Goal: Transaction & Acquisition: Purchase product/service

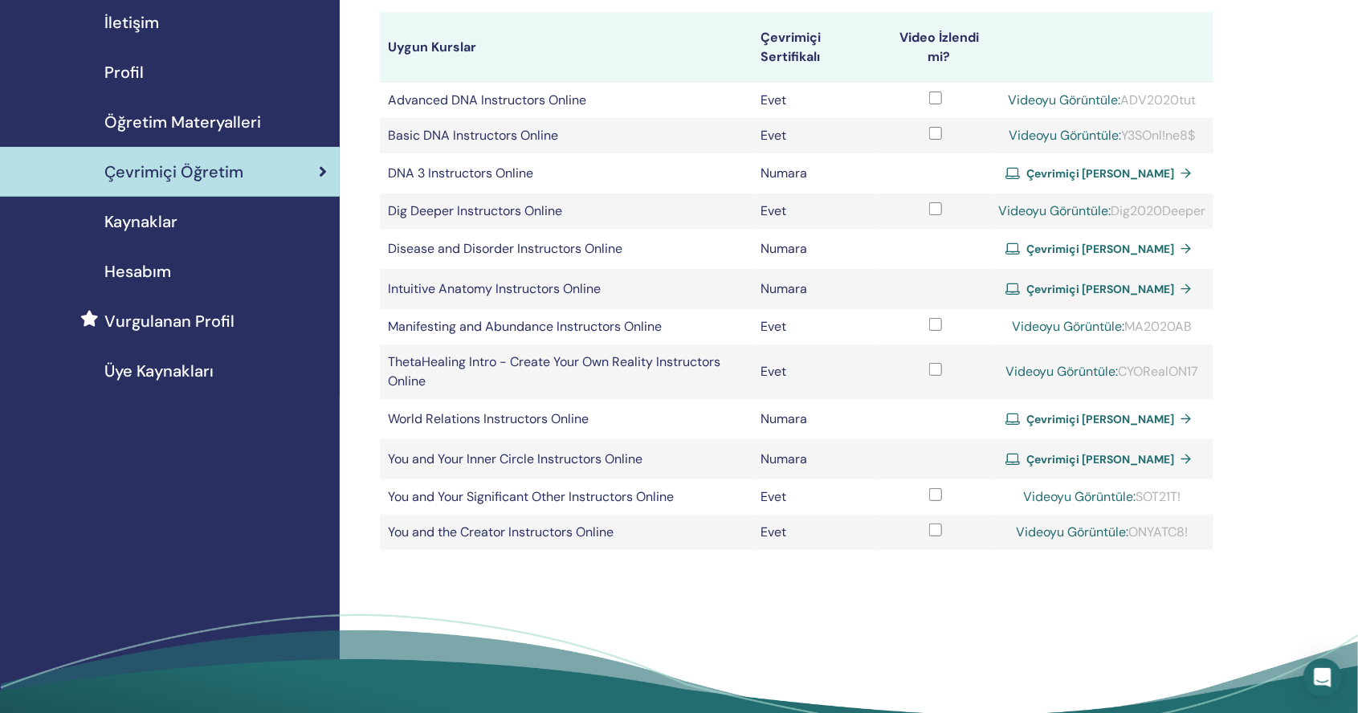
scroll to position [154, 0]
click at [1053, 284] on span "Çevrimiçi Sertifika Alın" at bounding box center [1101, 288] width 148 height 14
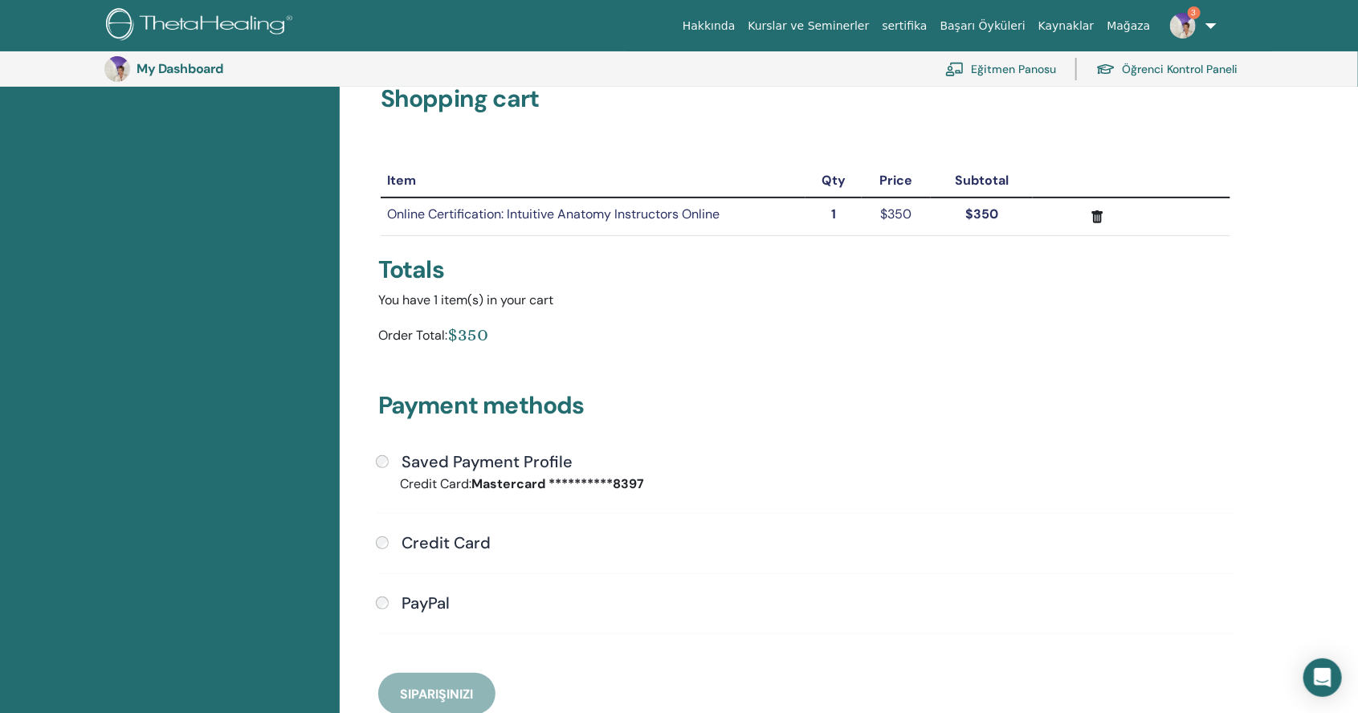
scroll to position [75, 0]
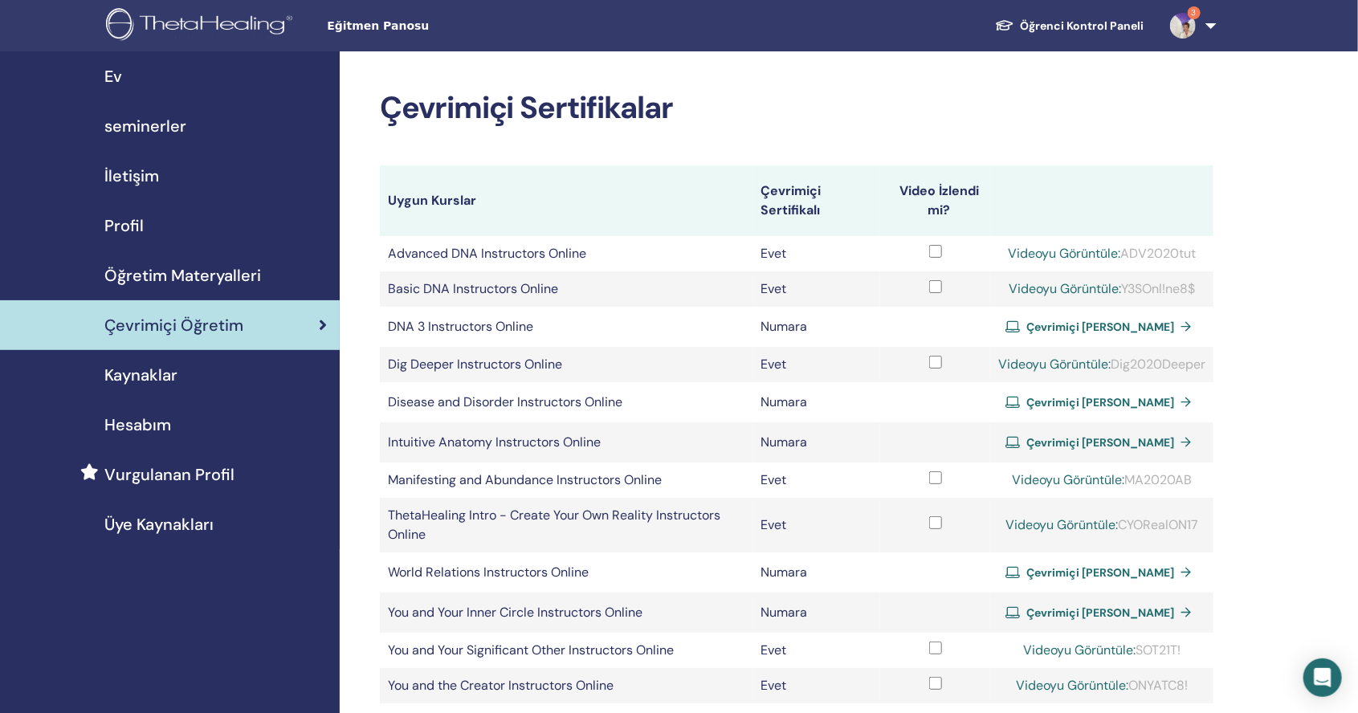
click at [1050, 440] on span "Çevrimiçi Sertifika Alın" at bounding box center [1101, 442] width 148 height 14
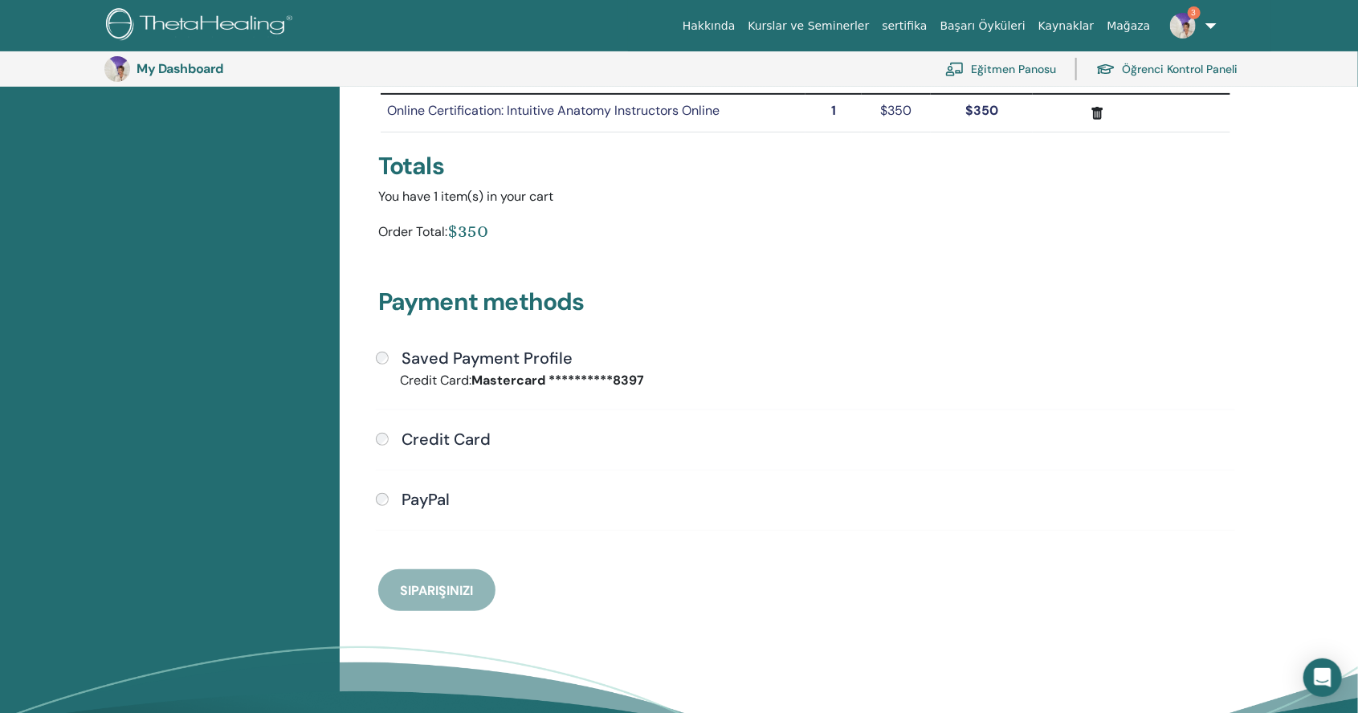
scroll to position [219, 0]
